Goal: Check status: Check status

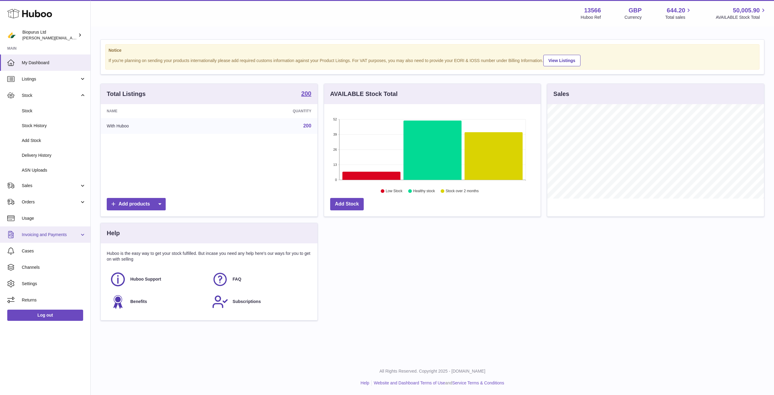
scroll to position [94, 217]
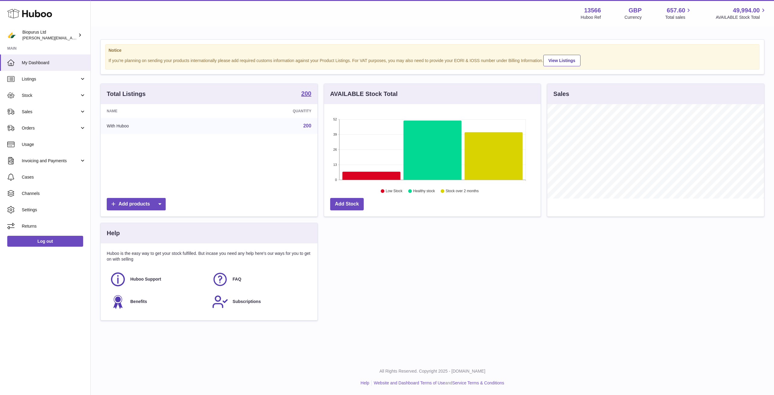
scroll to position [94, 217]
click at [39, 172] on link "Cases" at bounding box center [45, 177] width 90 height 16
click at [57, 96] on span "Stock" at bounding box center [51, 96] width 58 height 6
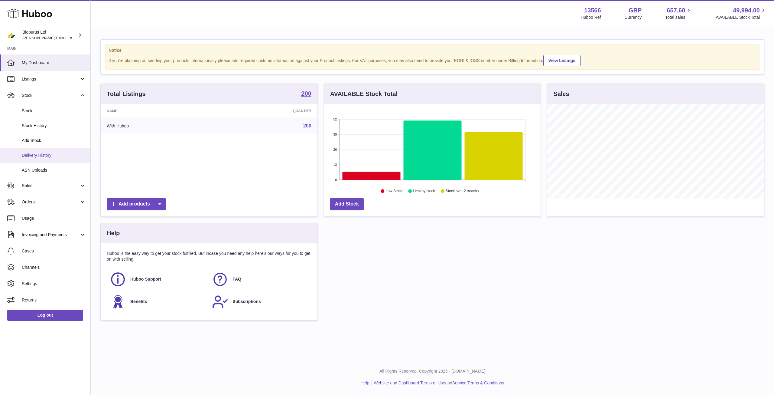
click at [66, 157] on span "Delivery History" at bounding box center [54, 155] width 64 height 6
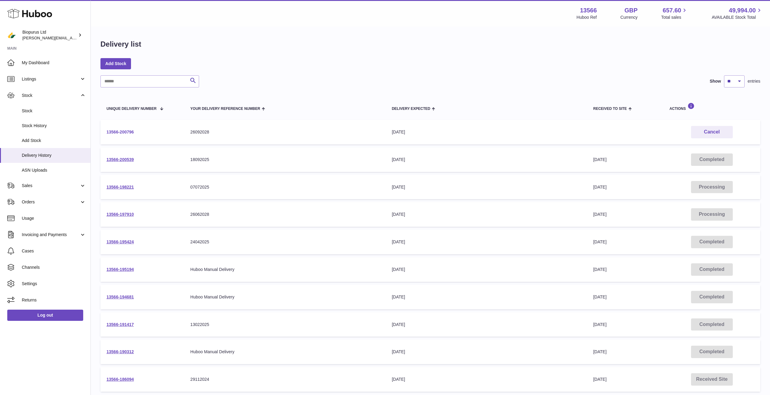
click at [125, 131] on link "13566-200796" at bounding box center [119, 131] width 27 height 5
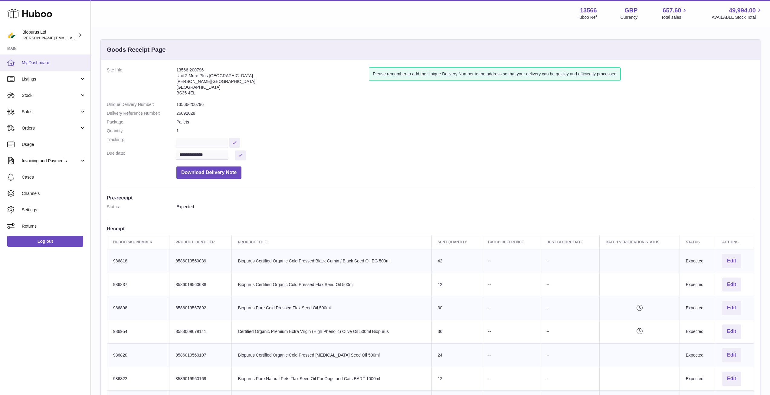
click at [41, 58] on link "My Dashboard" at bounding box center [45, 62] width 90 height 16
